Goal: Task Accomplishment & Management: Use online tool/utility

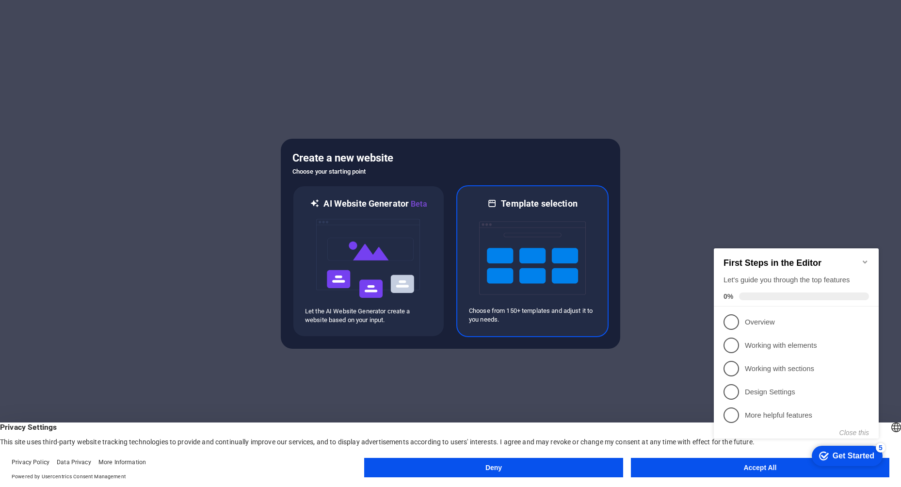
click at [499, 231] on img at bounding box center [532, 258] width 107 height 97
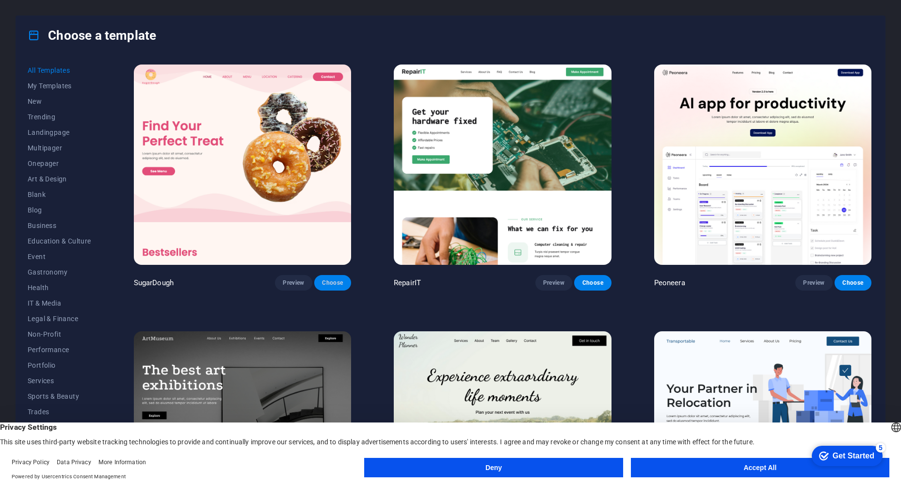
click at [331, 282] on span "Choose" at bounding box center [332, 283] width 21 height 8
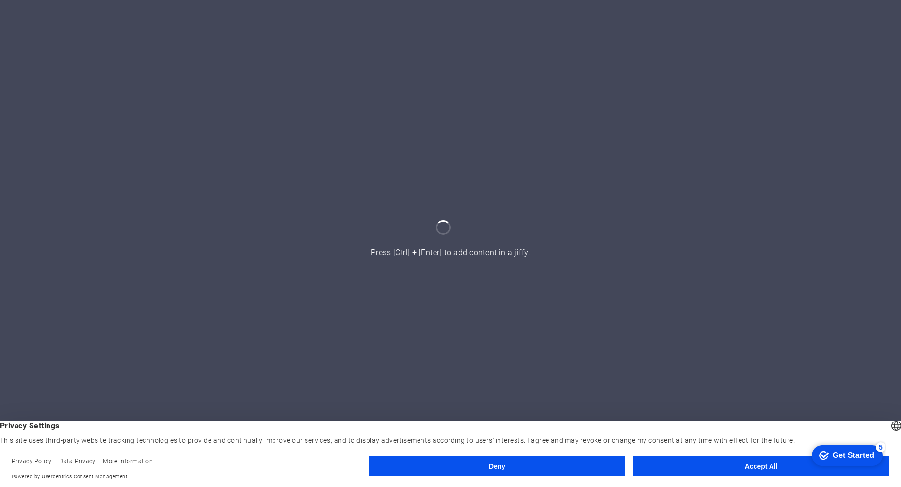
click at [751, 466] on button "Accept All" at bounding box center [761, 465] width 257 height 19
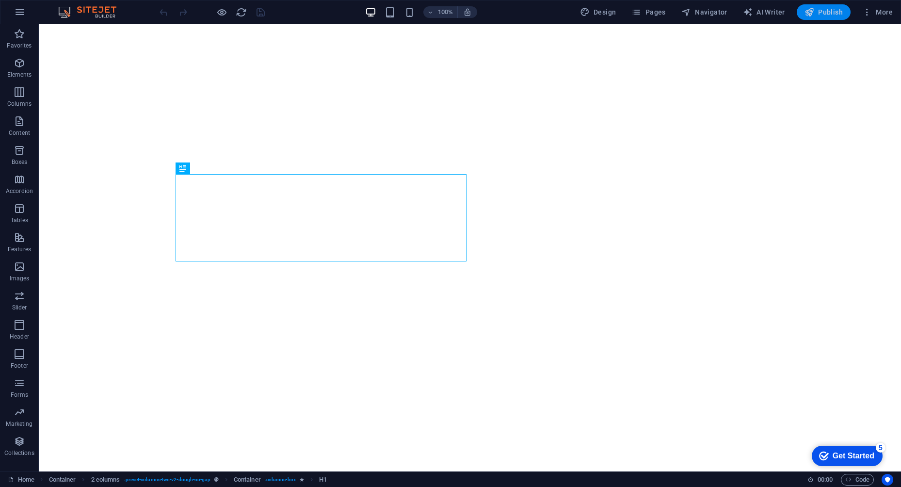
click at [834, 14] on span "Publish" at bounding box center [824, 12] width 38 height 10
click at [18, 10] on icon "button" at bounding box center [20, 12] width 12 height 12
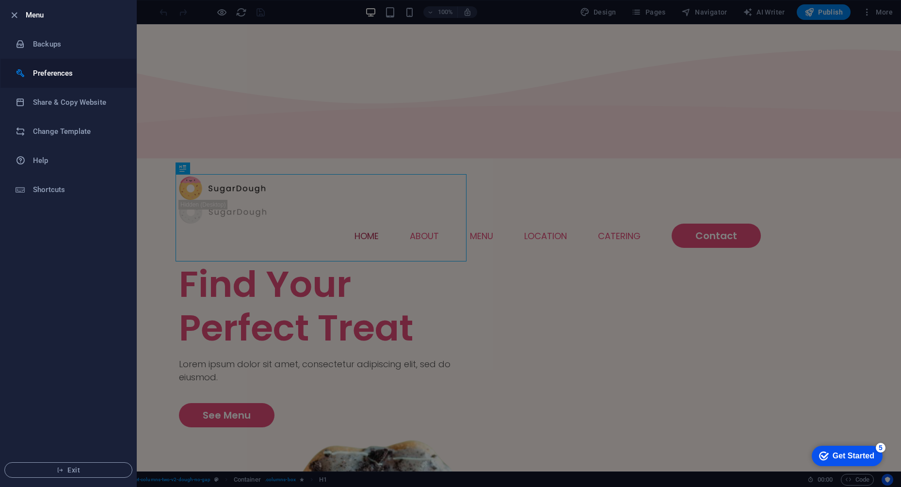
click at [108, 72] on h6 "Preferences" at bounding box center [78, 73] width 90 height 12
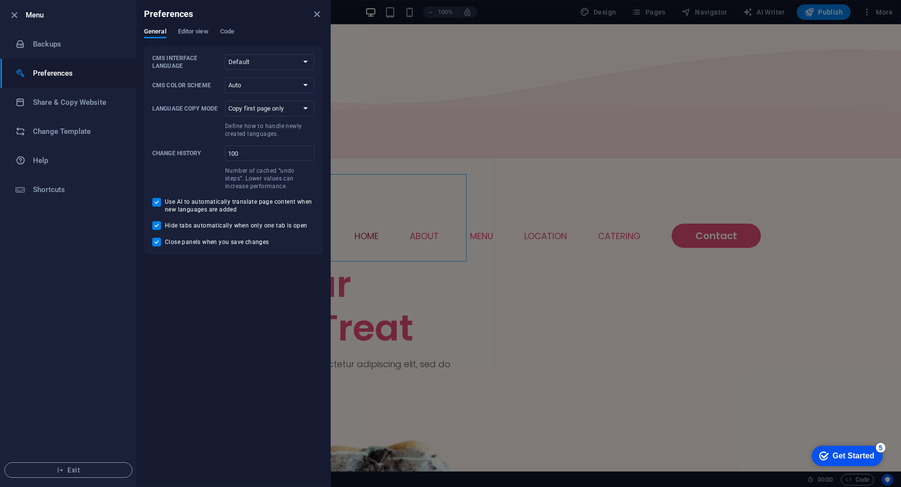
click at [573, 89] on div at bounding box center [450, 243] width 901 height 487
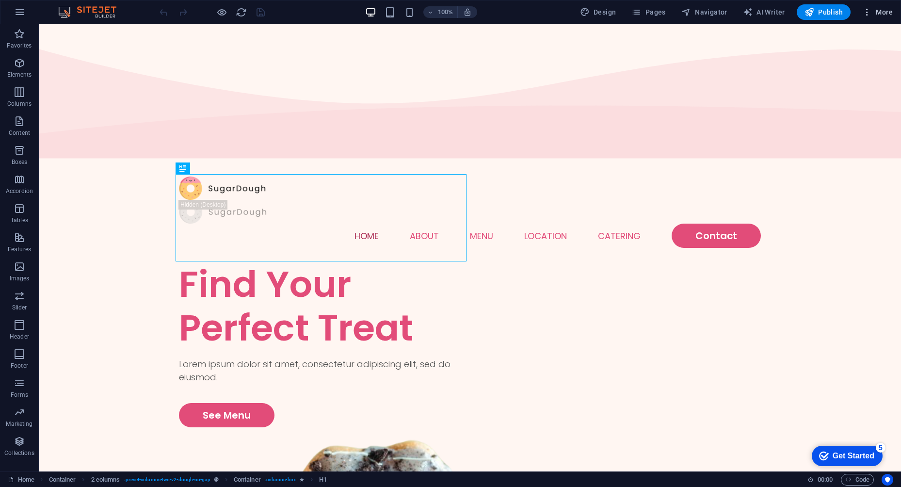
click at [886, 12] on span "More" at bounding box center [878, 12] width 31 height 10
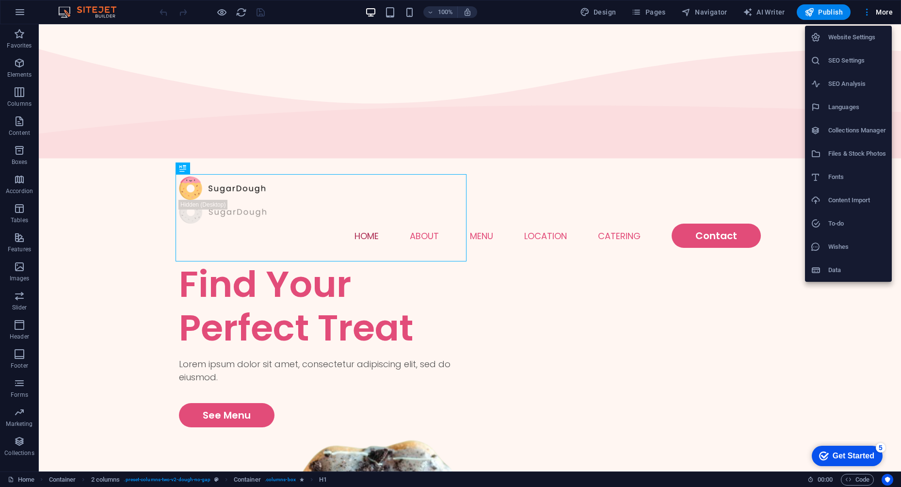
click at [717, 9] on div at bounding box center [450, 243] width 901 height 487
